Goal: Task Accomplishment & Management: Manage account settings

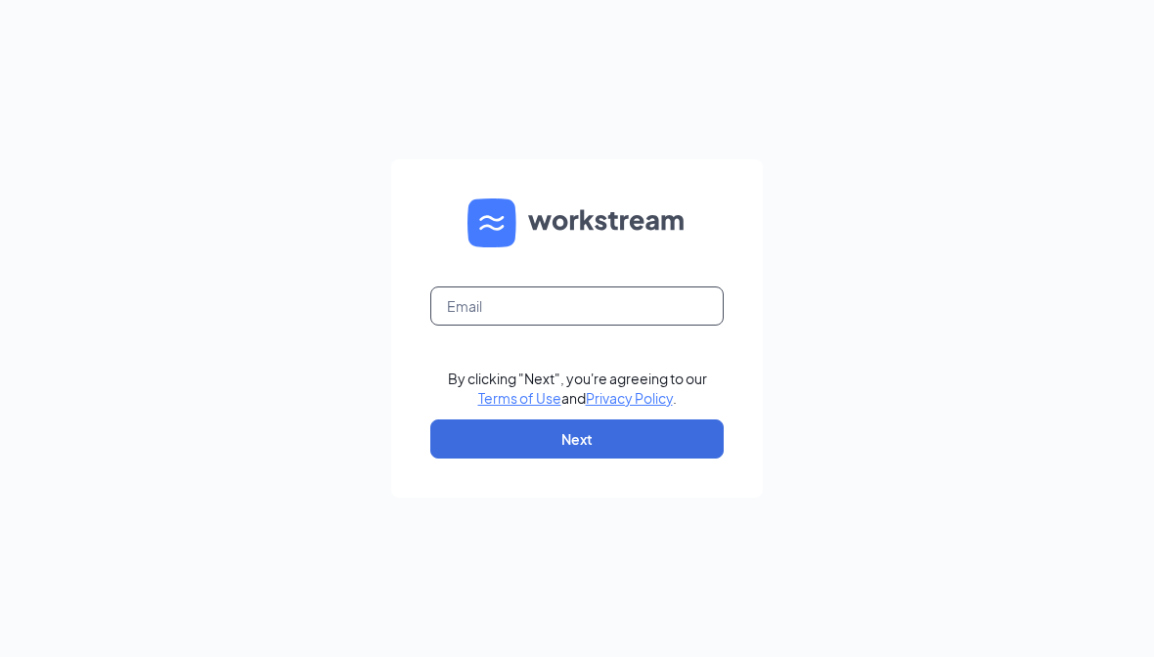
click at [649, 313] on input "text" at bounding box center [577, 306] width 294 height 39
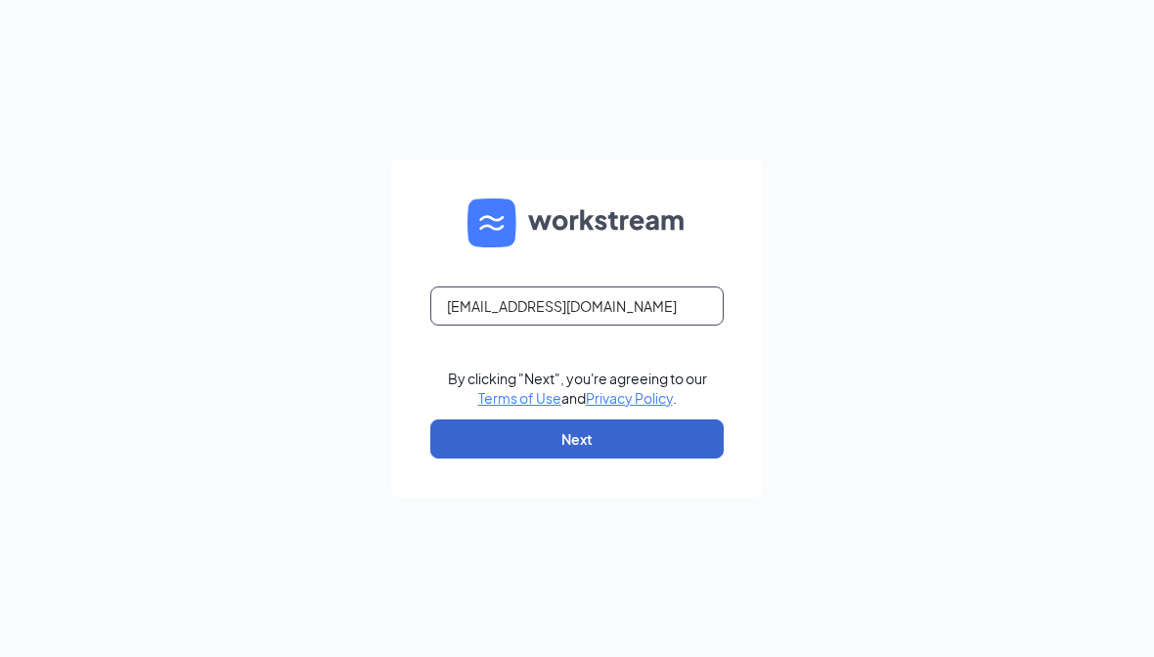
type input "[EMAIL_ADDRESS][DOMAIN_NAME]"
click at [624, 441] on button "Next" at bounding box center [577, 439] width 294 height 39
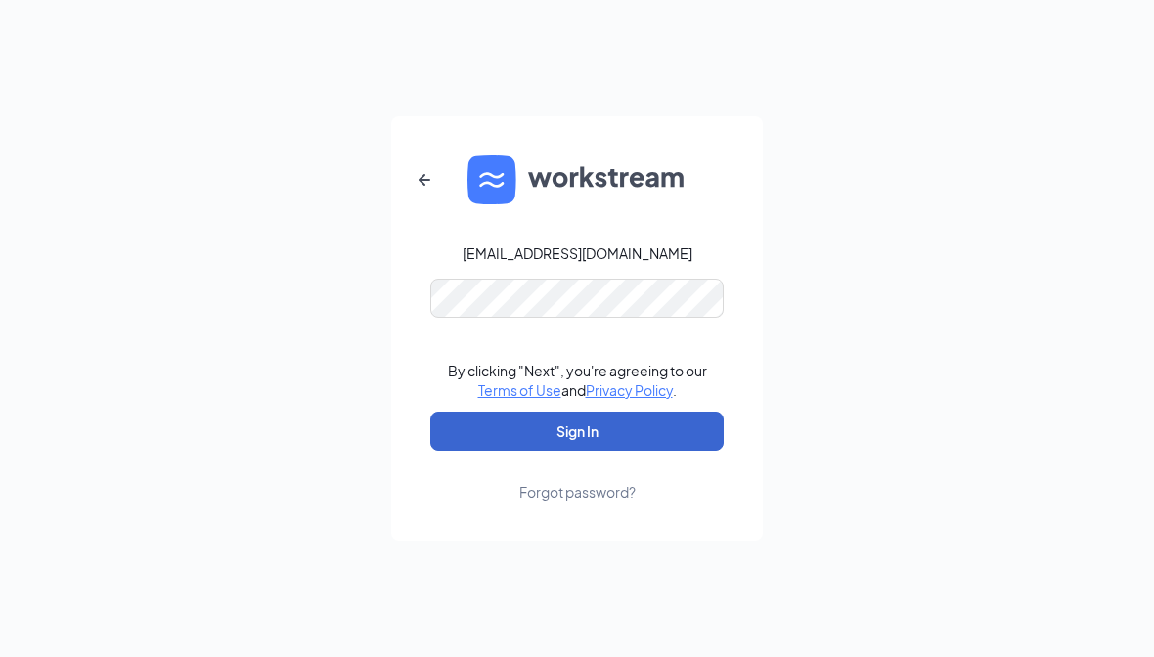
click at [689, 441] on button "Sign In" at bounding box center [577, 431] width 294 height 39
click at [686, 451] on button "Sign In" at bounding box center [577, 431] width 294 height 39
click at [642, 433] on button "Sign In" at bounding box center [577, 431] width 294 height 39
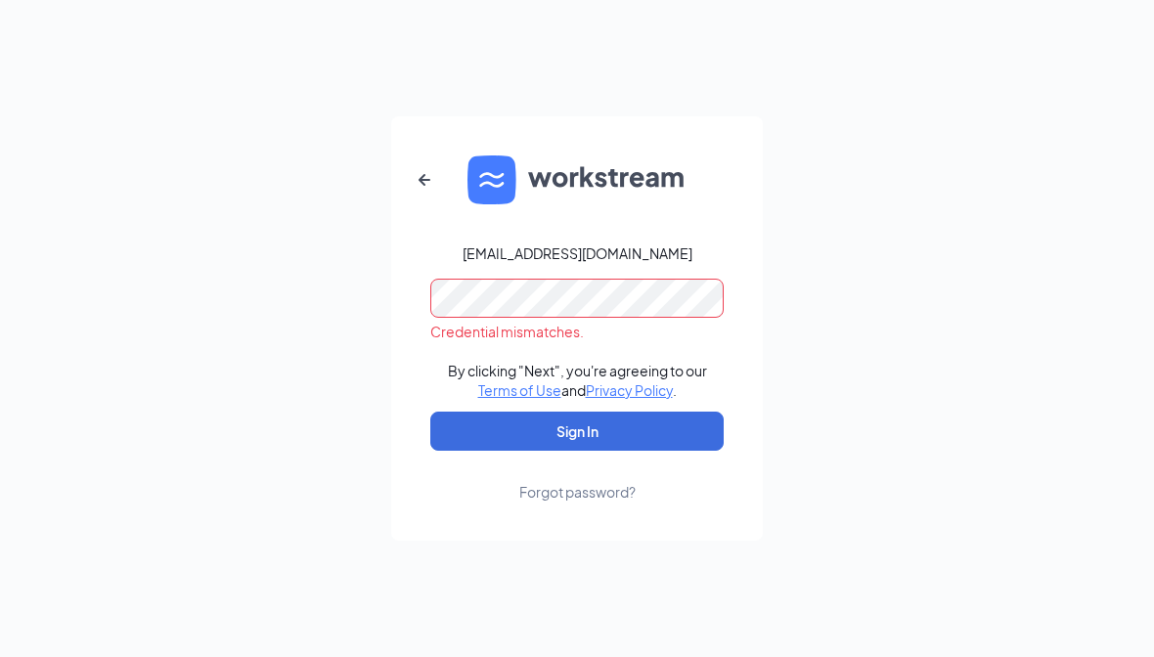
click at [581, 498] on div "Forgot password?" at bounding box center [577, 492] width 116 height 20
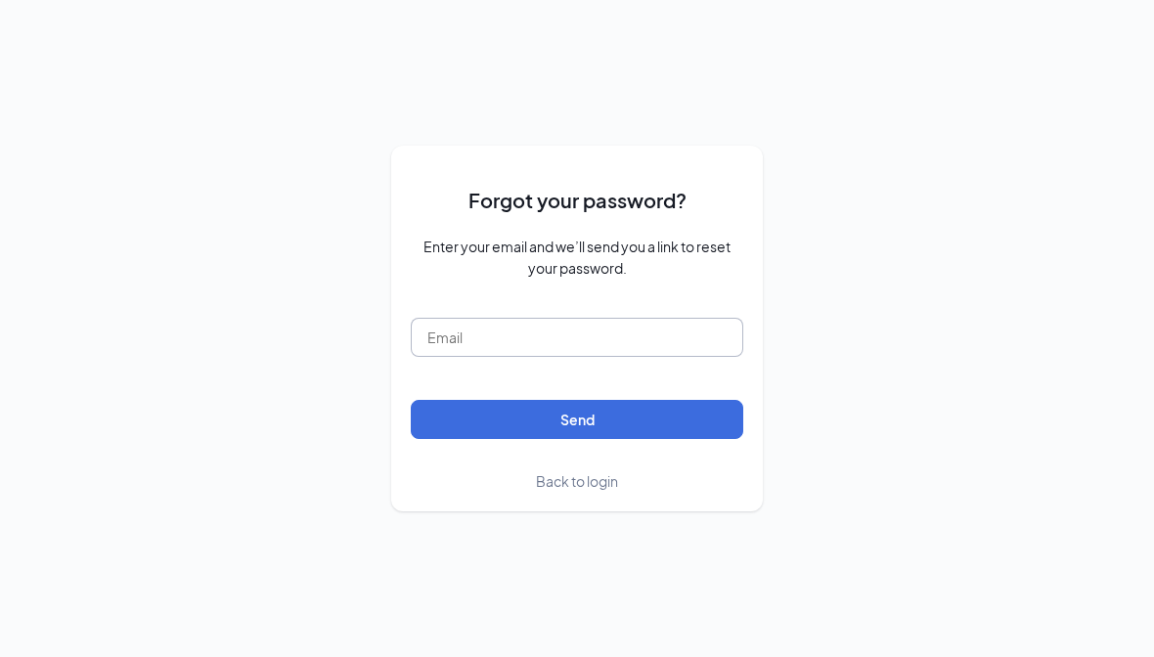
click at [681, 347] on input "text" at bounding box center [577, 337] width 333 height 39
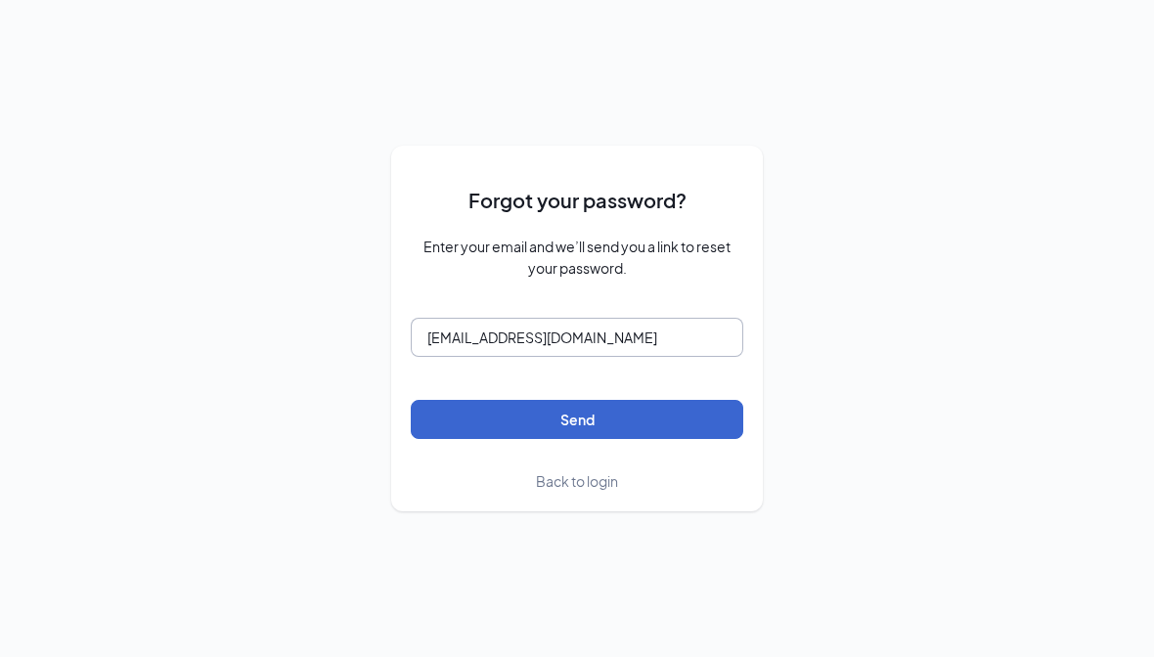
type input "[EMAIL_ADDRESS][DOMAIN_NAME]"
click at [675, 428] on button "Send" at bounding box center [577, 419] width 333 height 39
